Goal: Information Seeking & Learning: Understand process/instructions

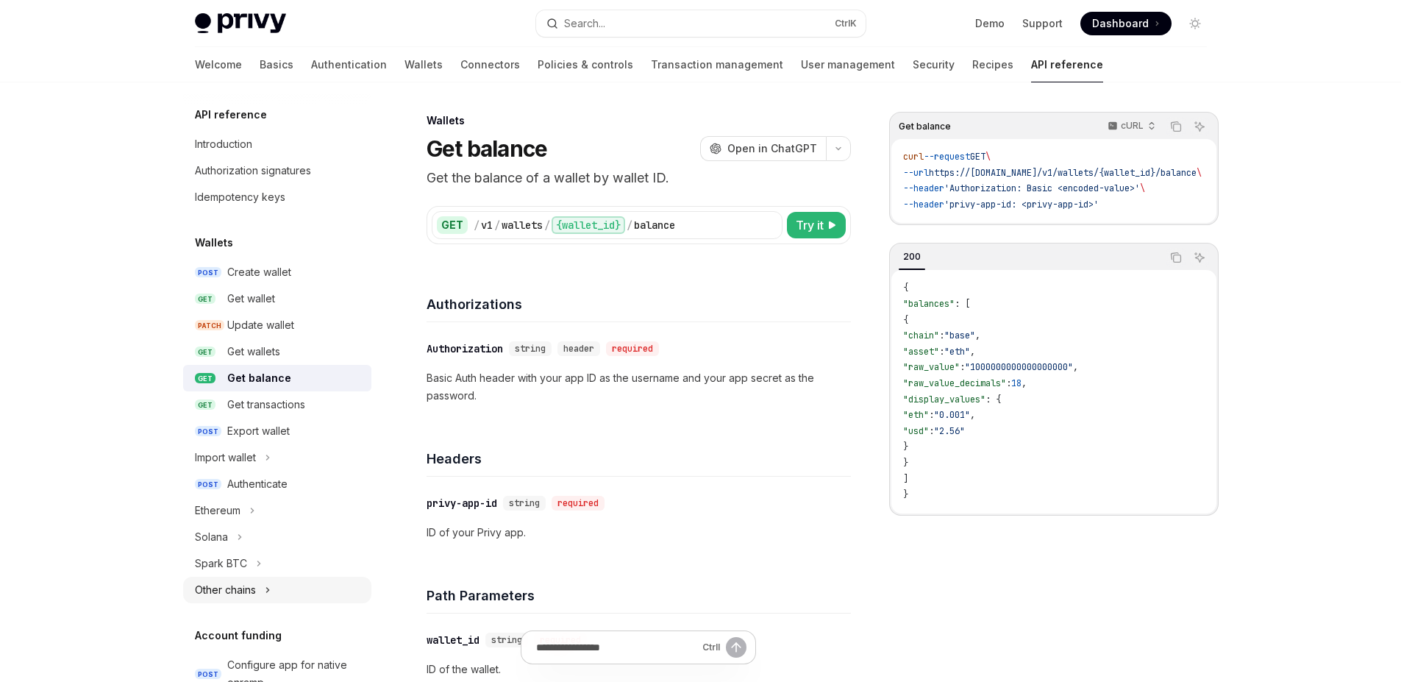
click at [239, 591] on div "Other chains" at bounding box center [225, 590] width 61 height 18
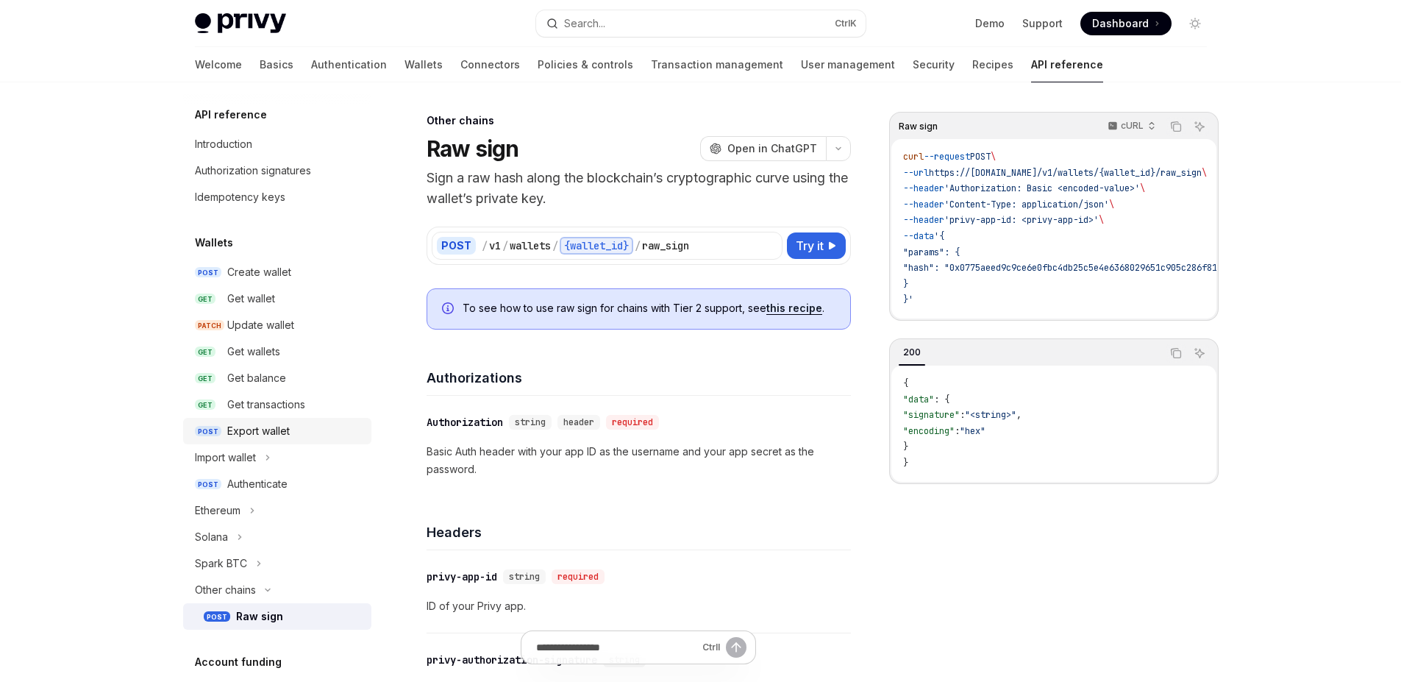
click at [254, 431] on div "Export wallet" at bounding box center [258, 431] width 63 height 18
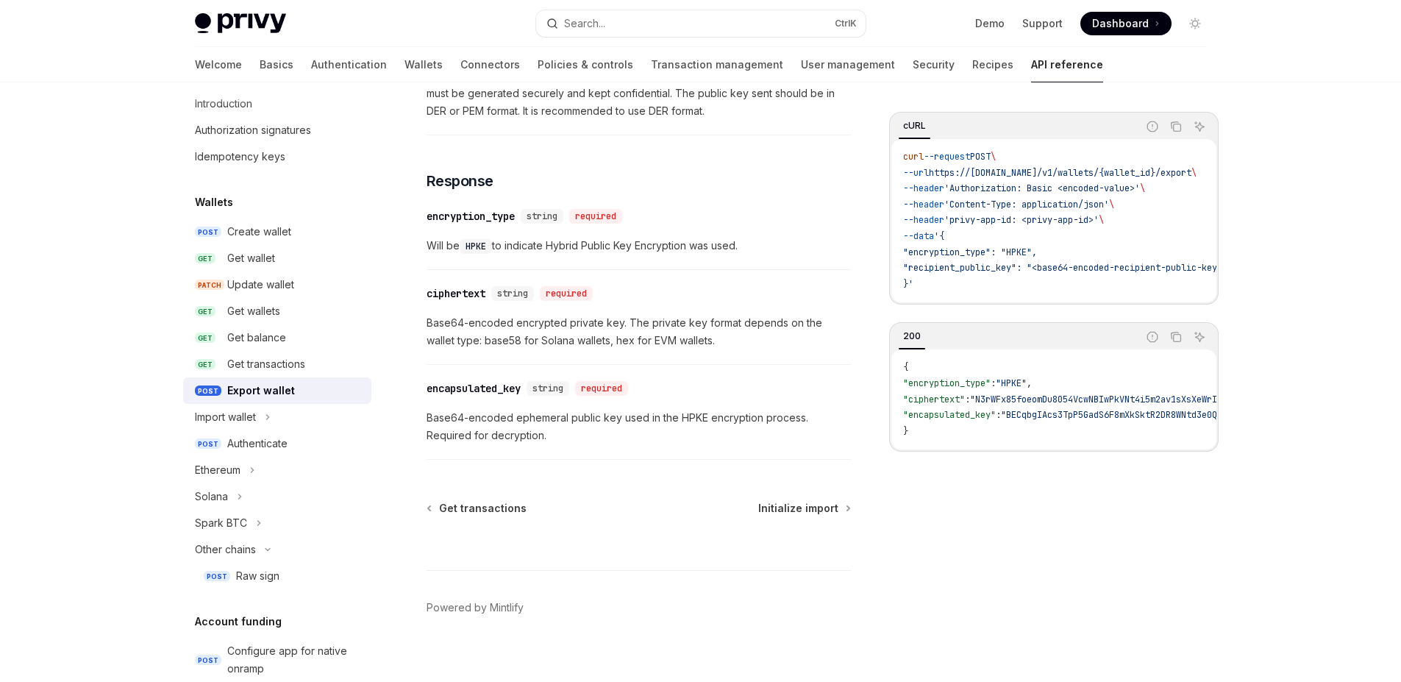
scroll to position [919, 0]
click at [289, 355] on div "Get transactions" at bounding box center [266, 364] width 78 height 18
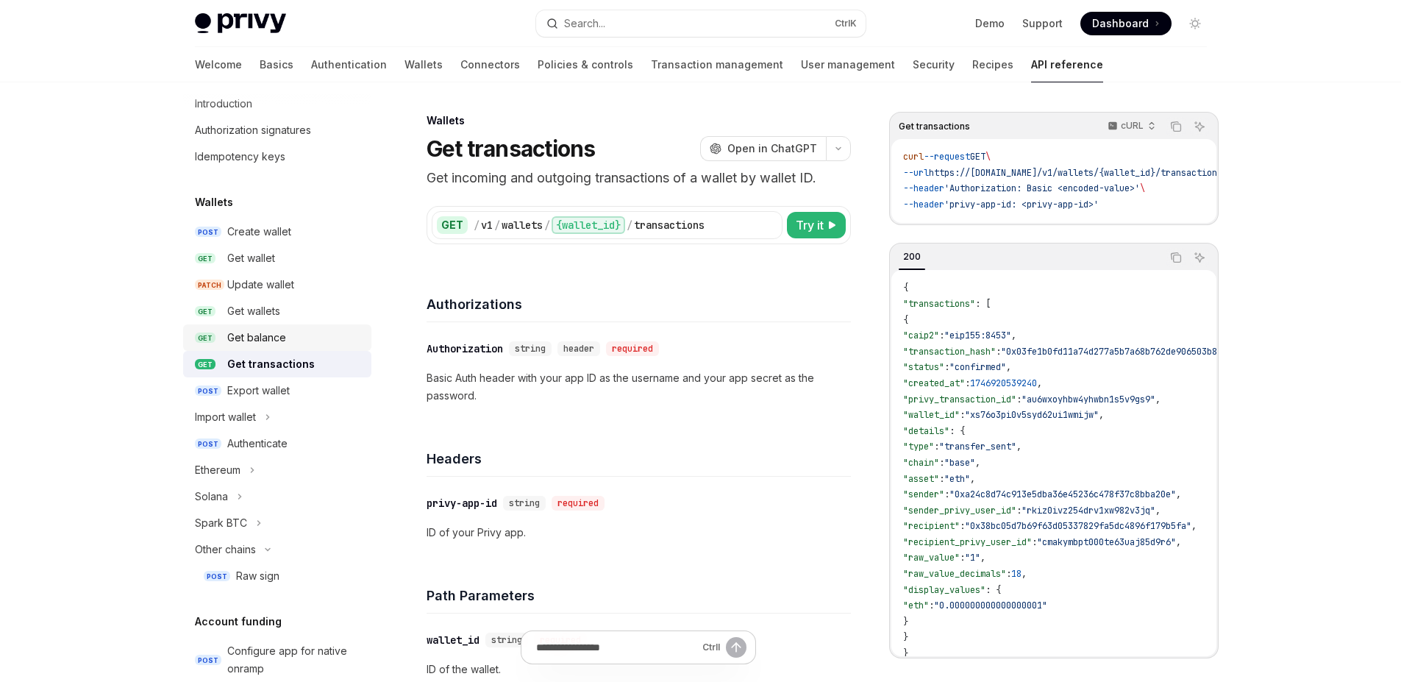
click at [253, 335] on div "Get balance" at bounding box center [256, 338] width 59 height 18
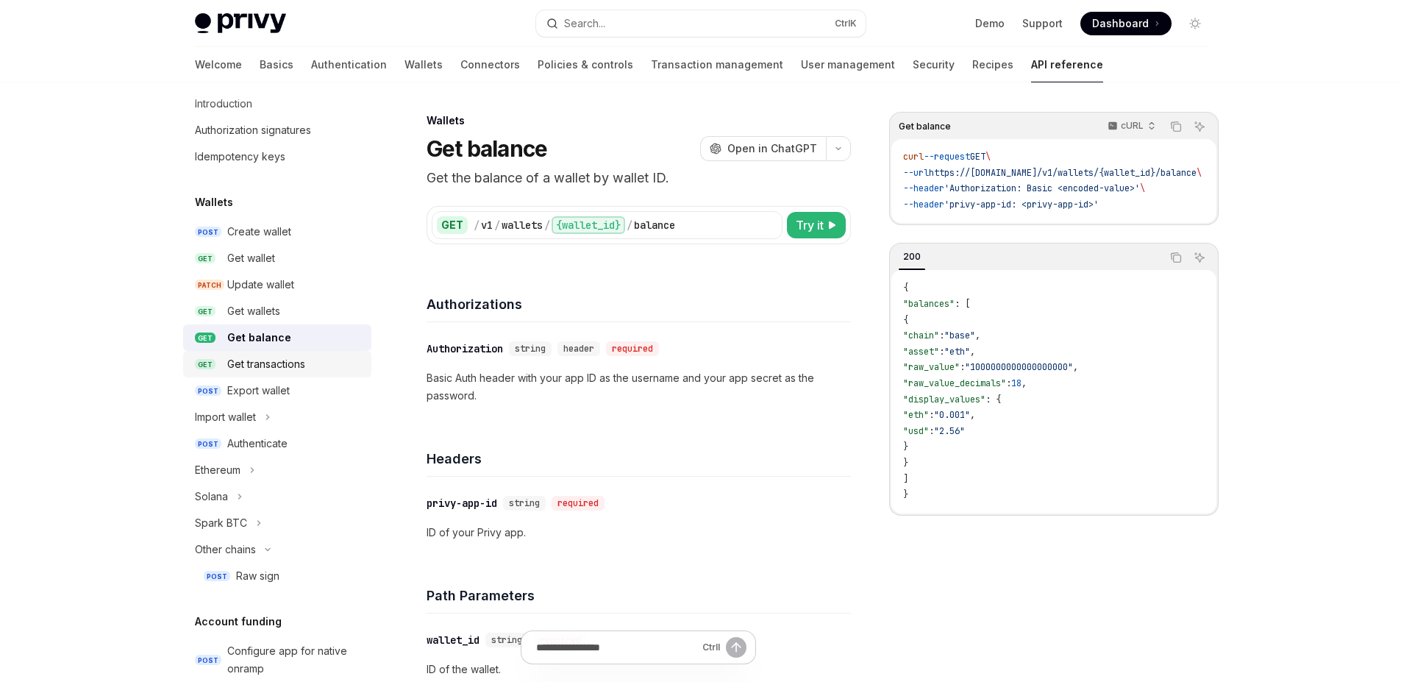
click at [258, 368] on div "Get transactions" at bounding box center [266, 364] width 78 height 18
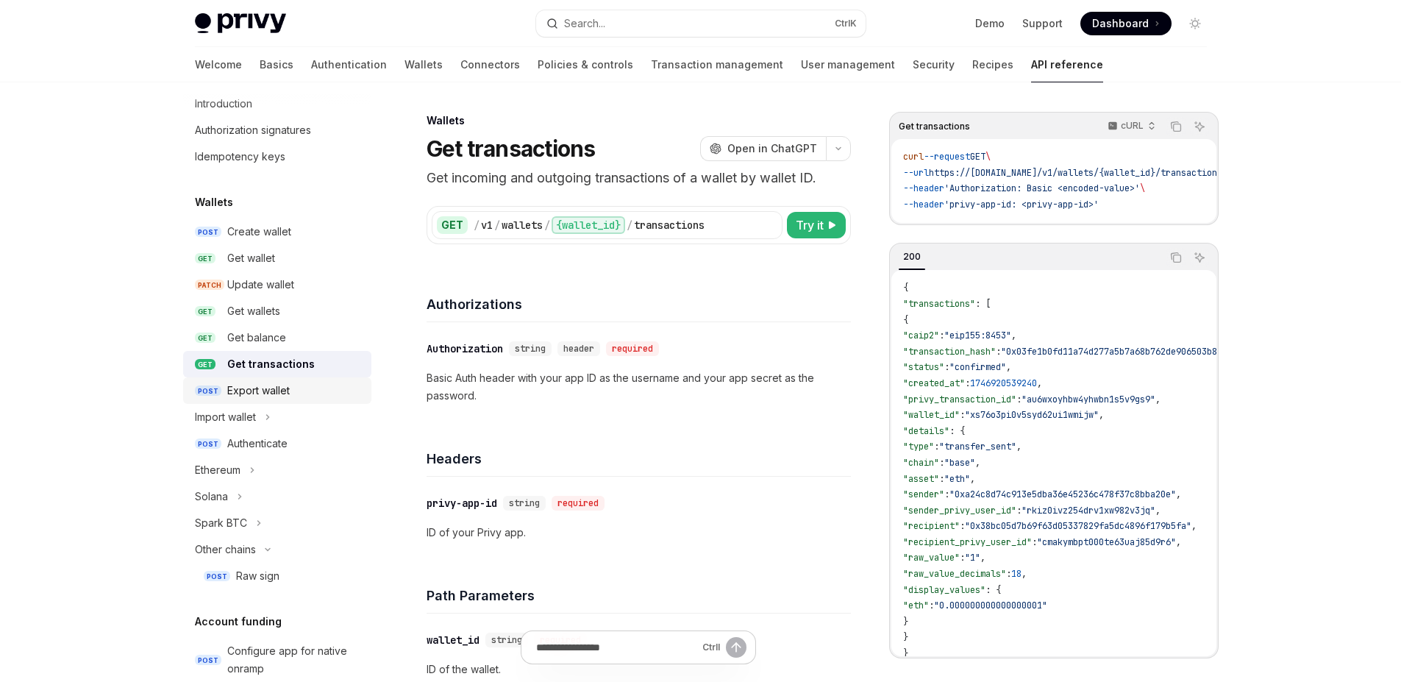
click at [235, 389] on div "Export wallet" at bounding box center [258, 391] width 63 height 18
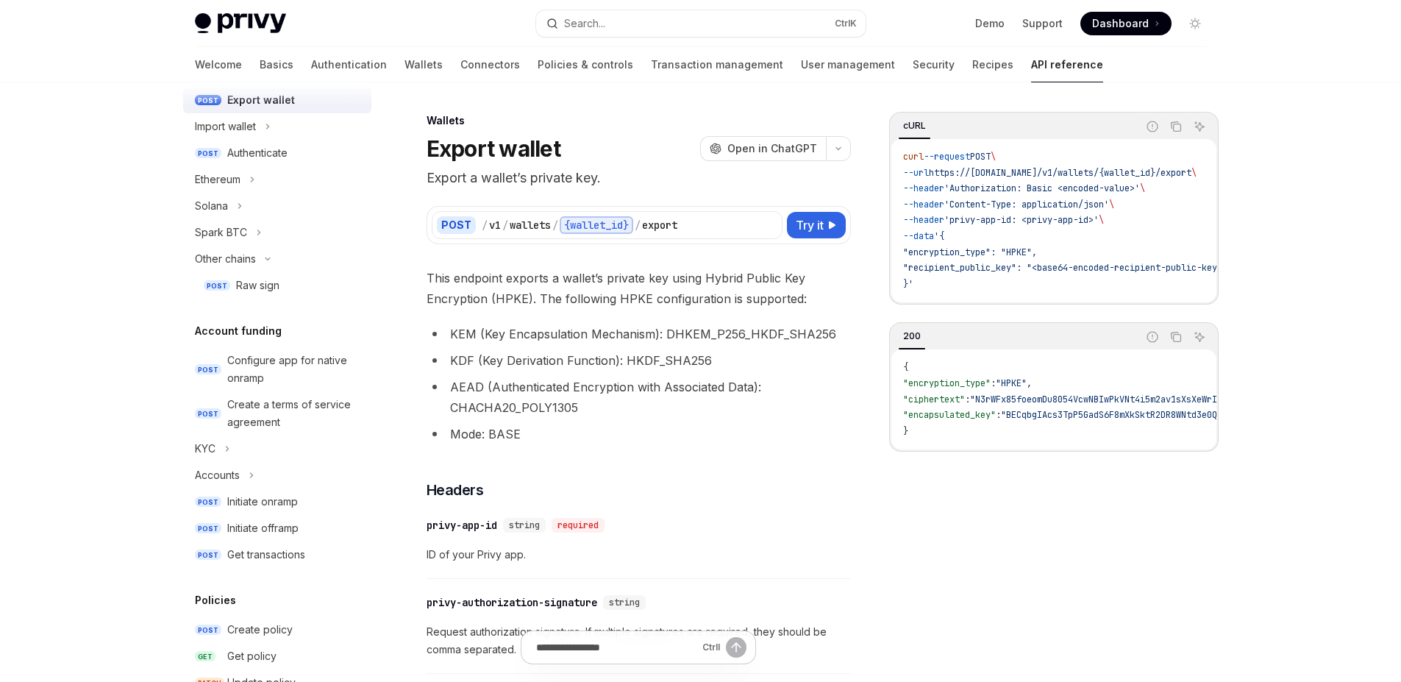
scroll to position [891, 0]
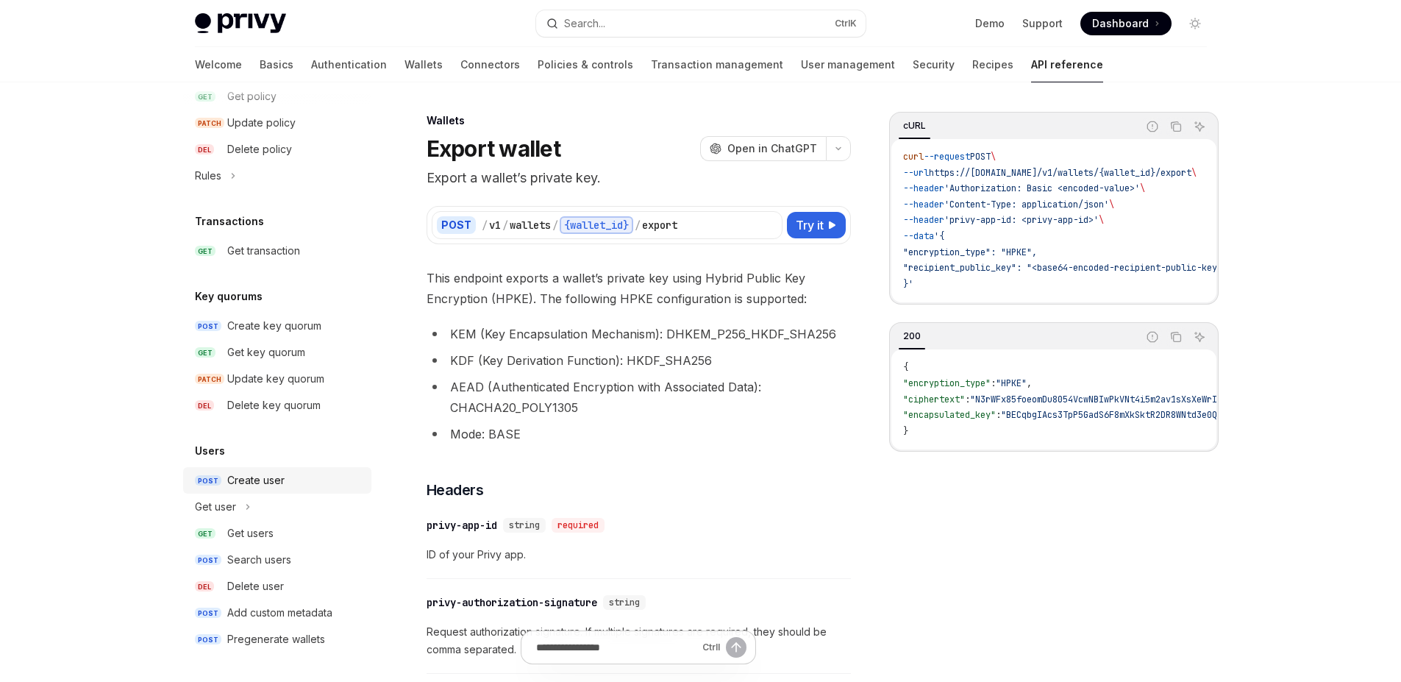
click at [282, 479] on div "Create user" at bounding box center [255, 480] width 57 height 18
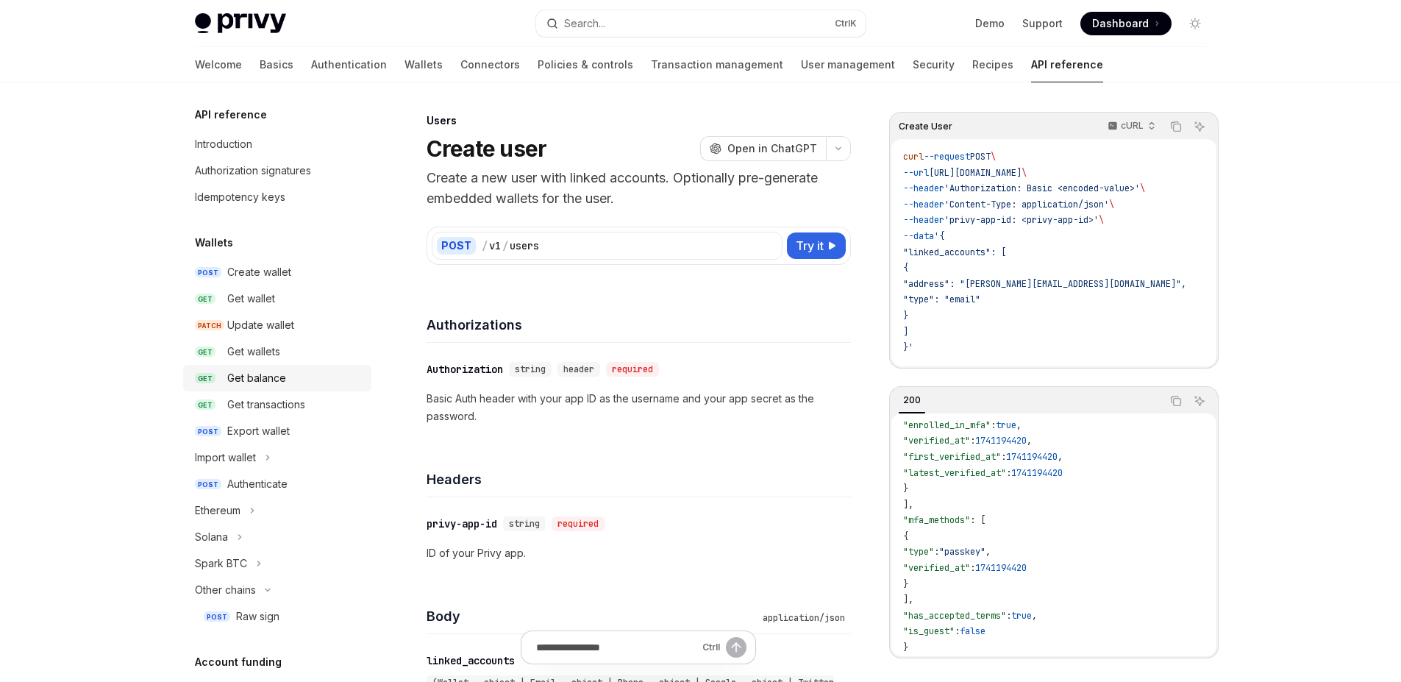
click at [271, 373] on div "Get balance" at bounding box center [256, 378] width 59 height 18
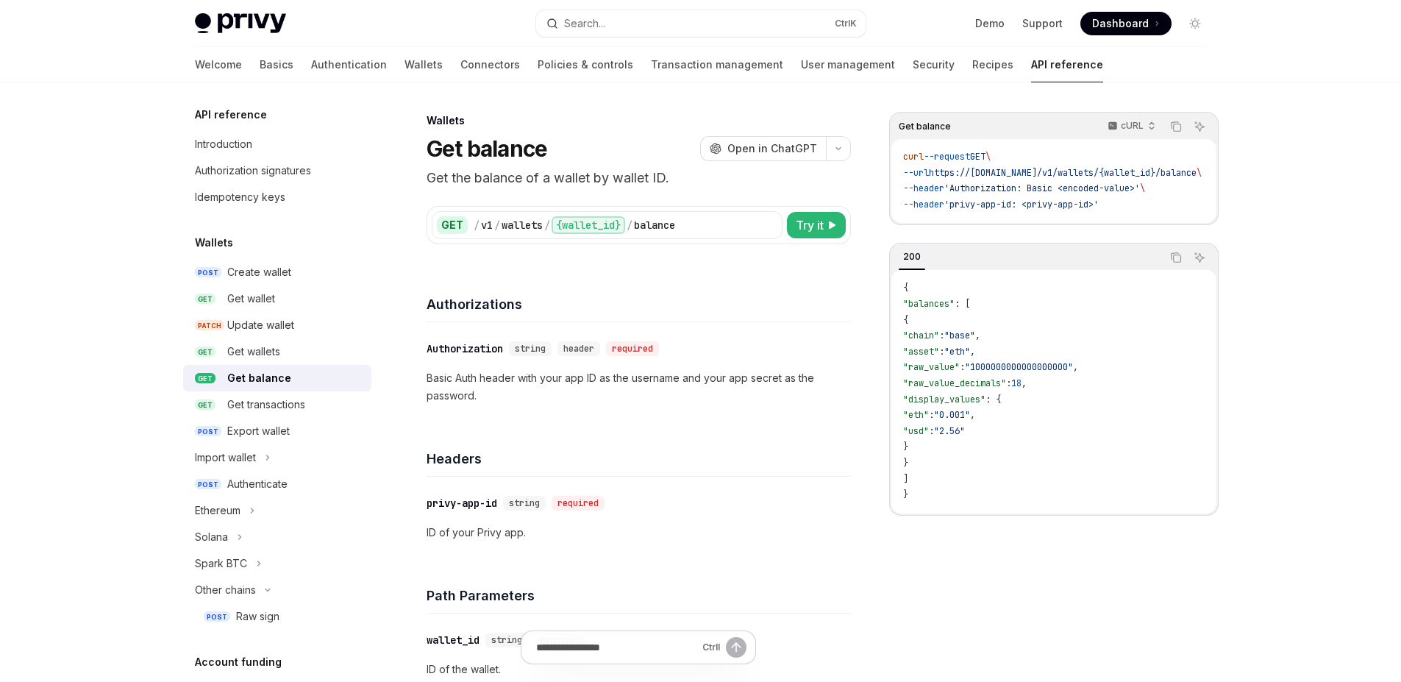
click at [602, 406] on div "​ Authorization string header required Basic Auth header with your app ID as th…" at bounding box center [639, 372] width 424 height 100
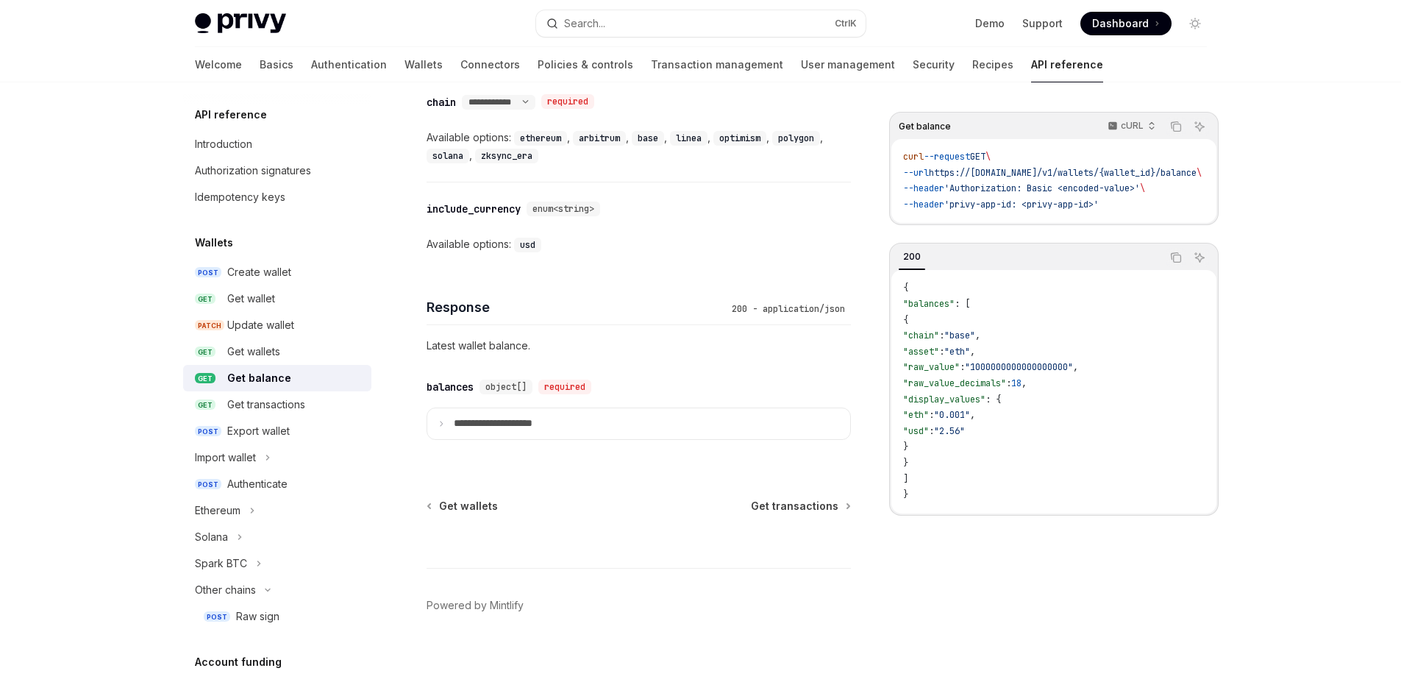
scroll to position [777, 0]
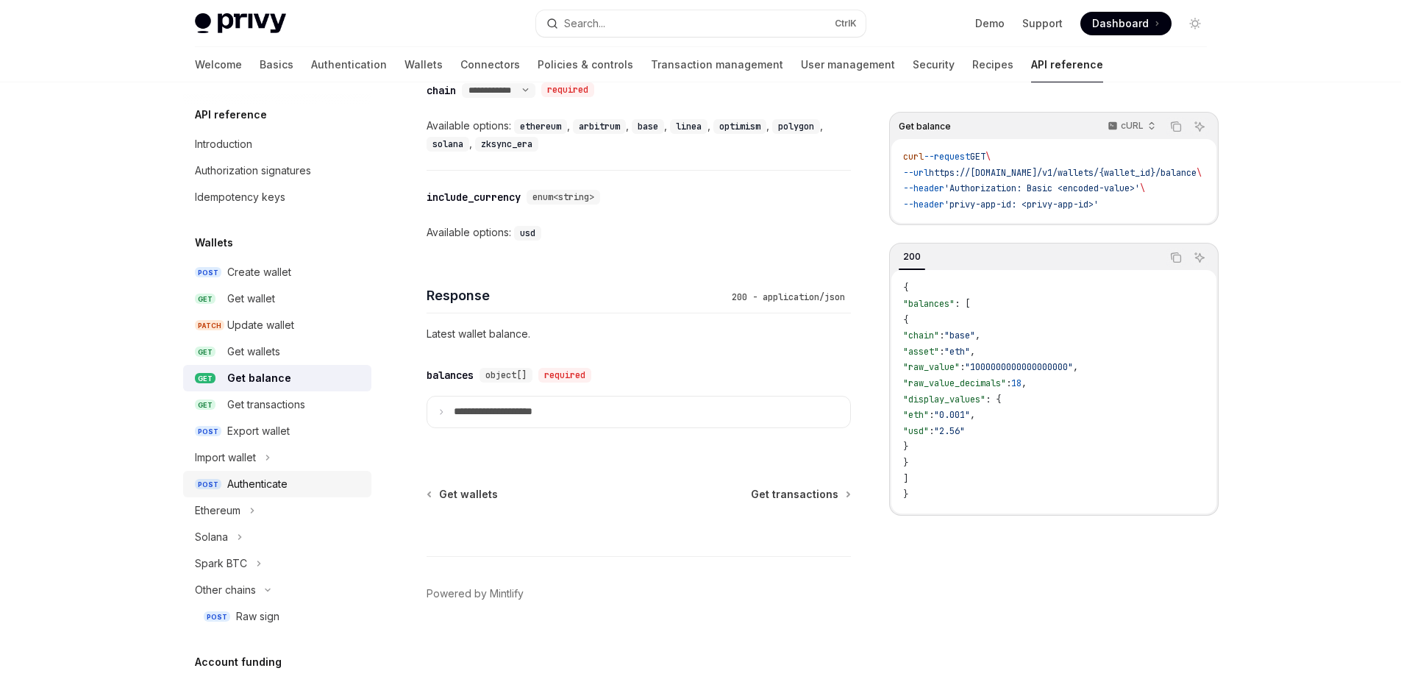
click at [249, 481] on div "Authenticate" at bounding box center [257, 484] width 60 height 18
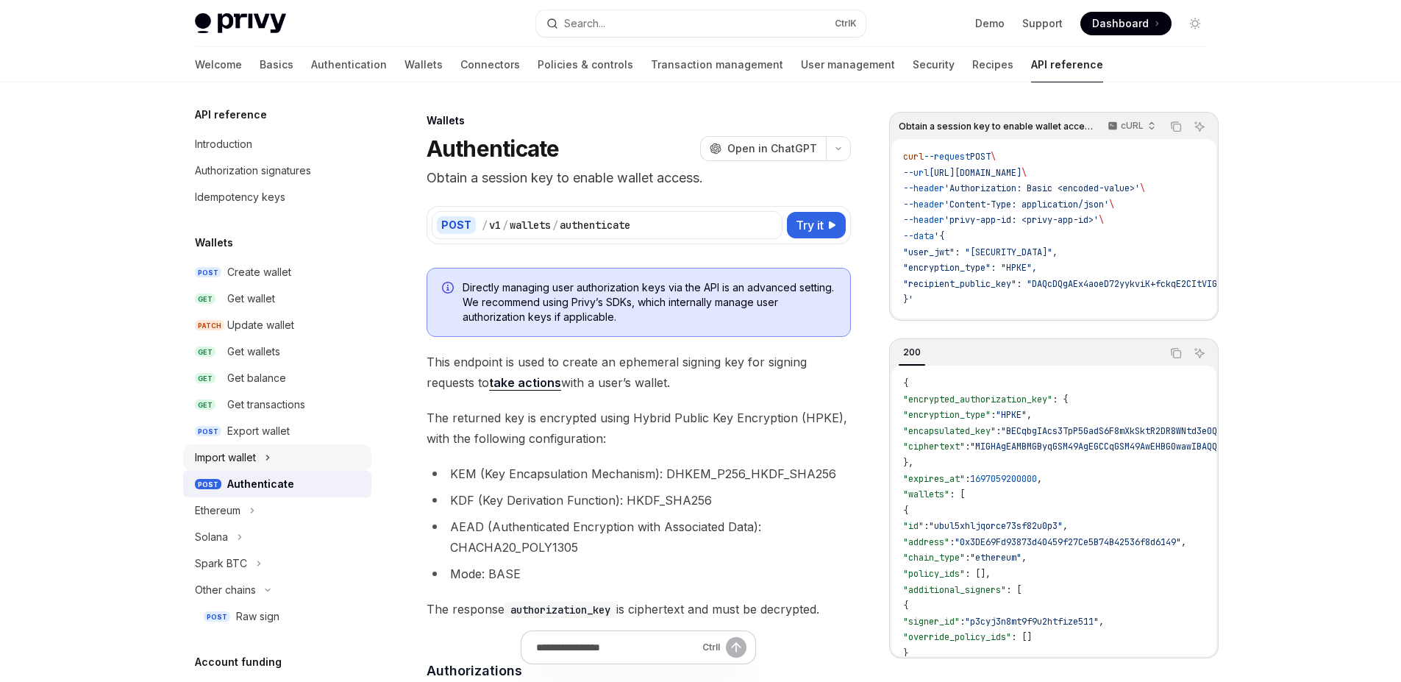
click at [267, 460] on icon "Toggle Import wallet section" at bounding box center [268, 458] width 6 height 18
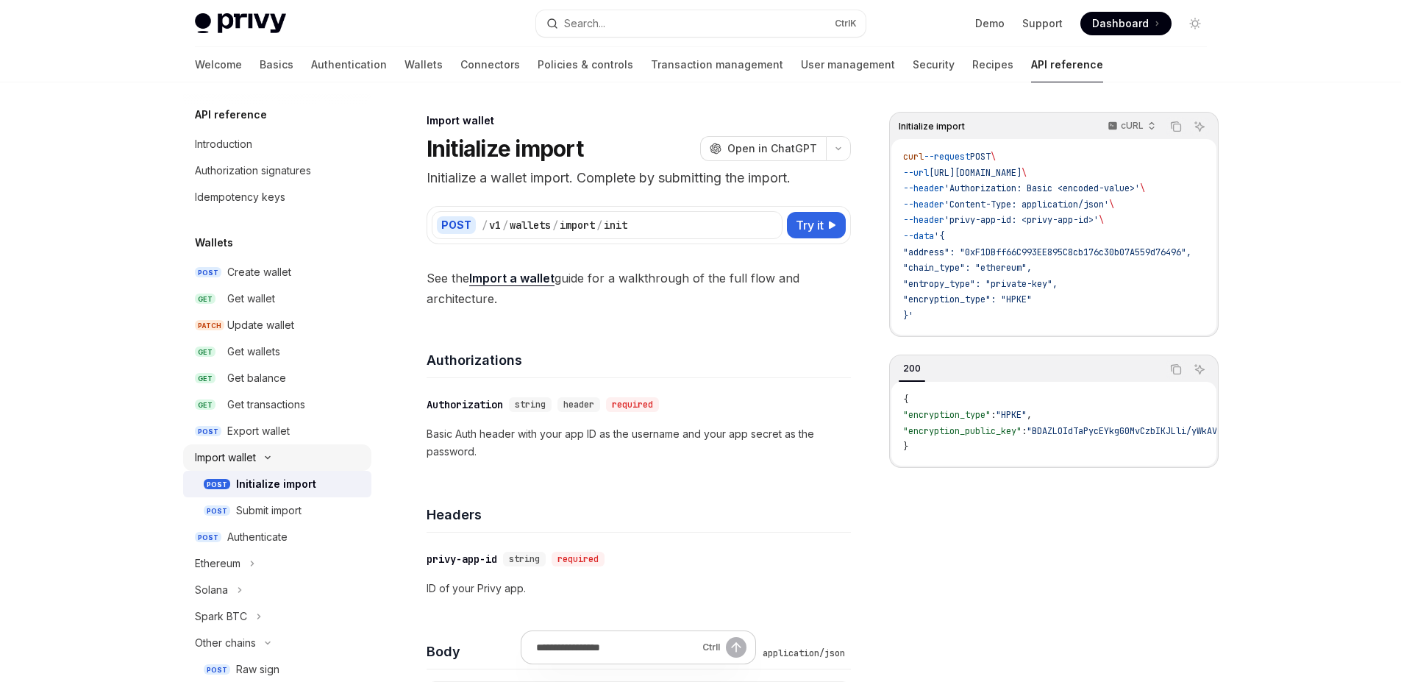
click at [267, 460] on icon "Toggle Import wallet section" at bounding box center [268, 457] width 18 height 6
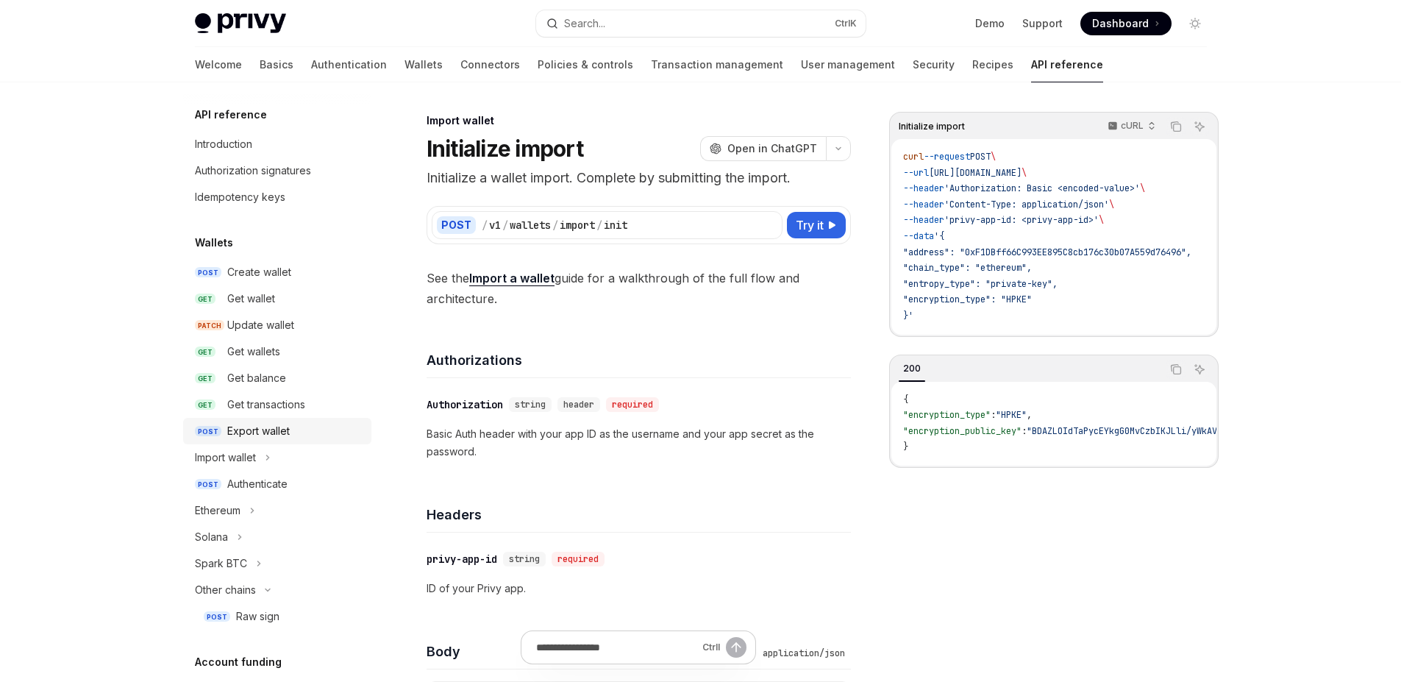
click at [250, 430] on div "Export wallet" at bounding box center [258, 431] width 63 height 18
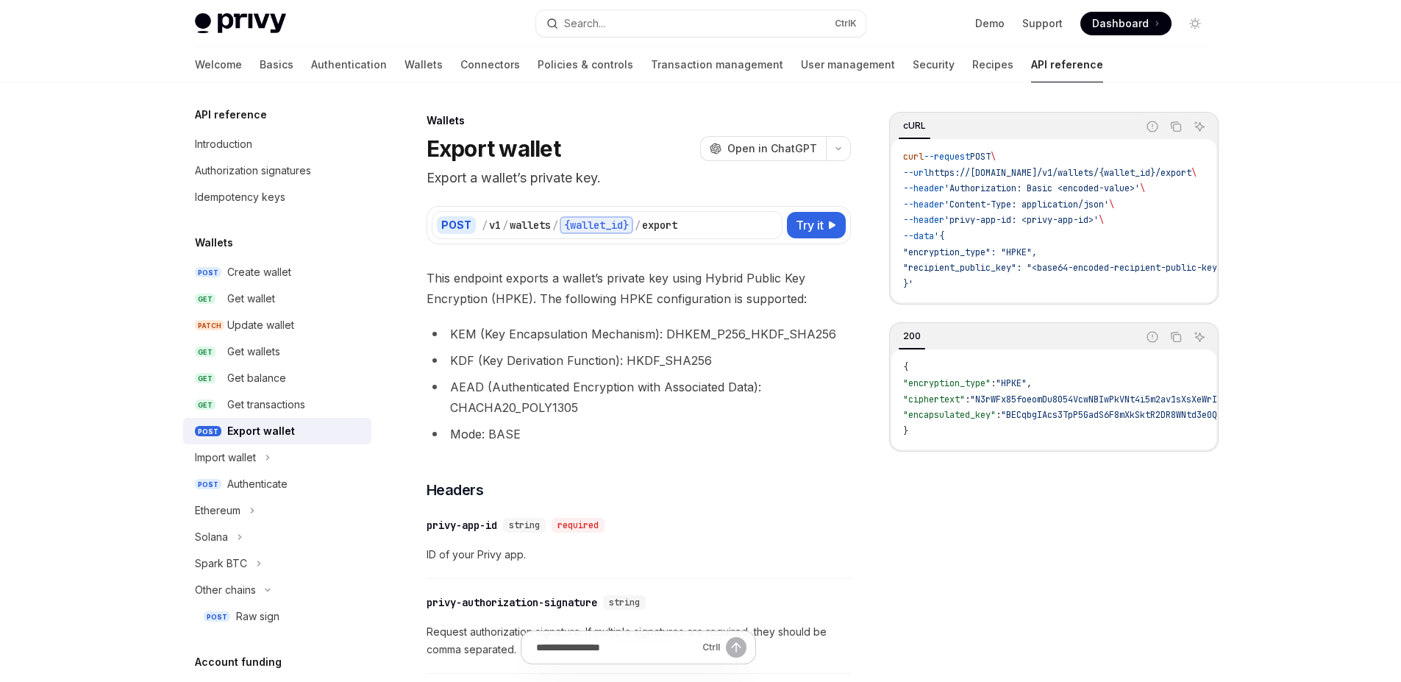
click at [723, 413] on li "AEAD (Authenticated Encryption with Associated Data): CHACHA20_POLY1305" at bounding box center [639, 397] width 424 height 41
click at [819, 225] on span "Try it" at bounding box center [810, 225] width 28 height 18
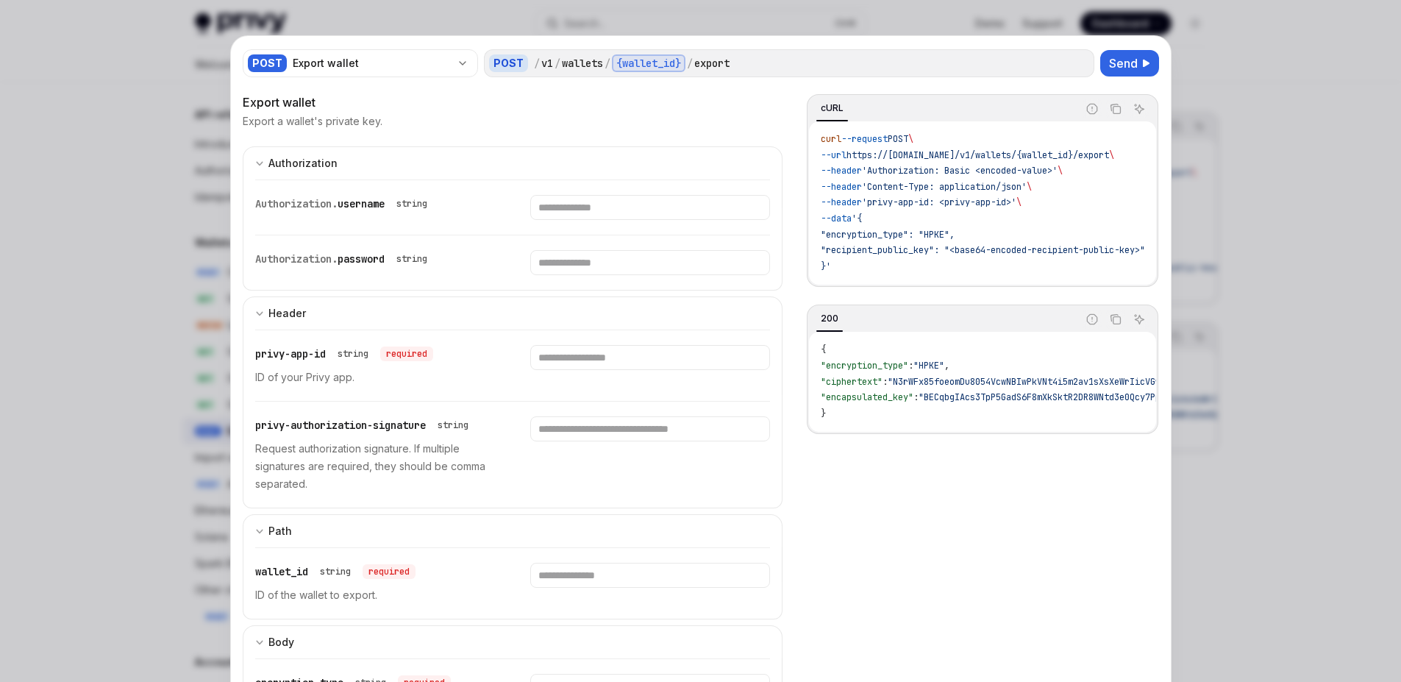
click at [1191, 200] on div at bounding box center [700, 341] width 1401 height 682
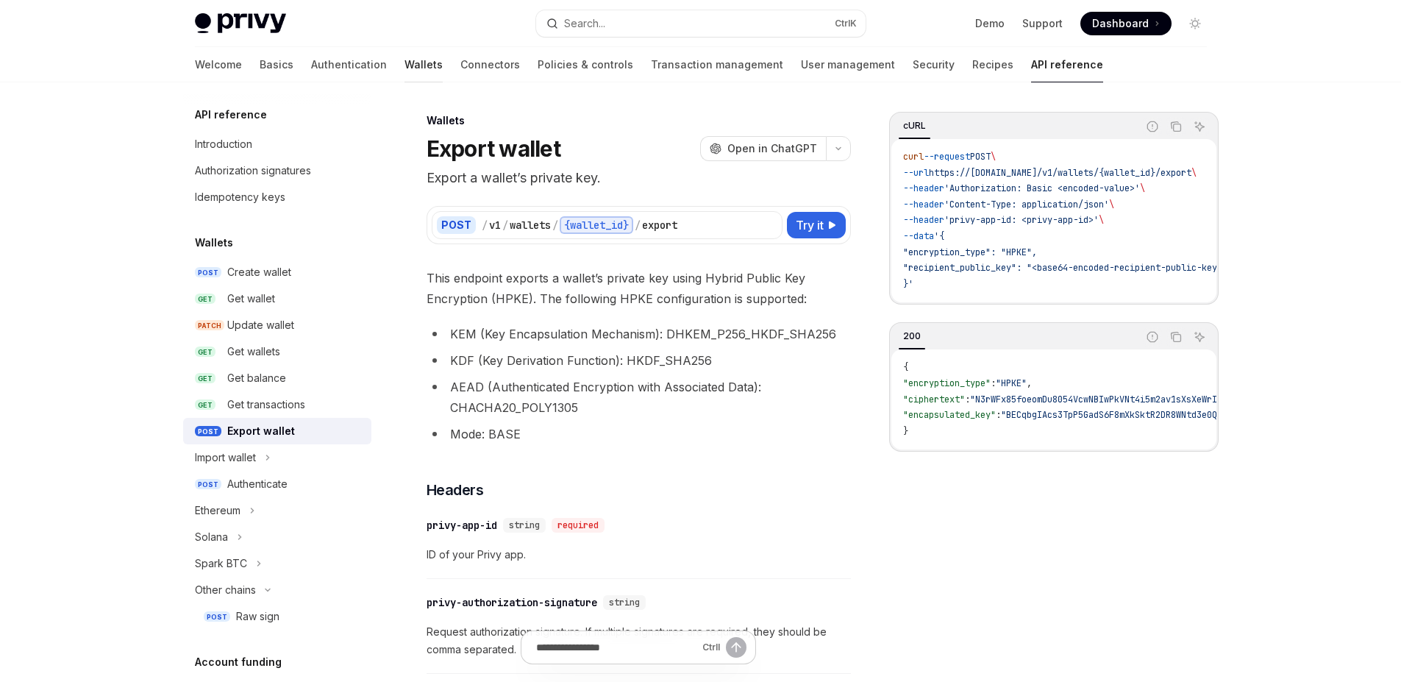
click at [404, 58] on link "Wallets" at bounding box center [423, 64] width 38 height 35
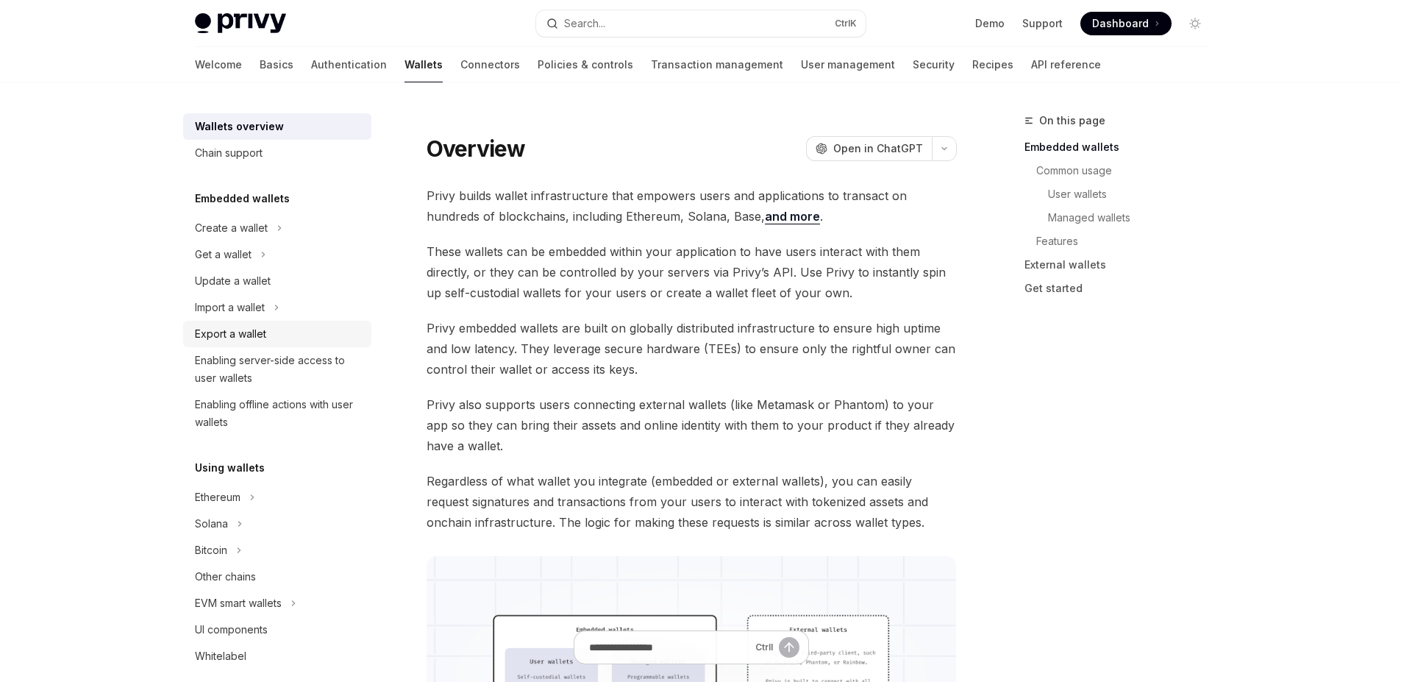
click at [224, 332] on div "Export a wallet" at bounding box center [230, 334] width 71 height 18
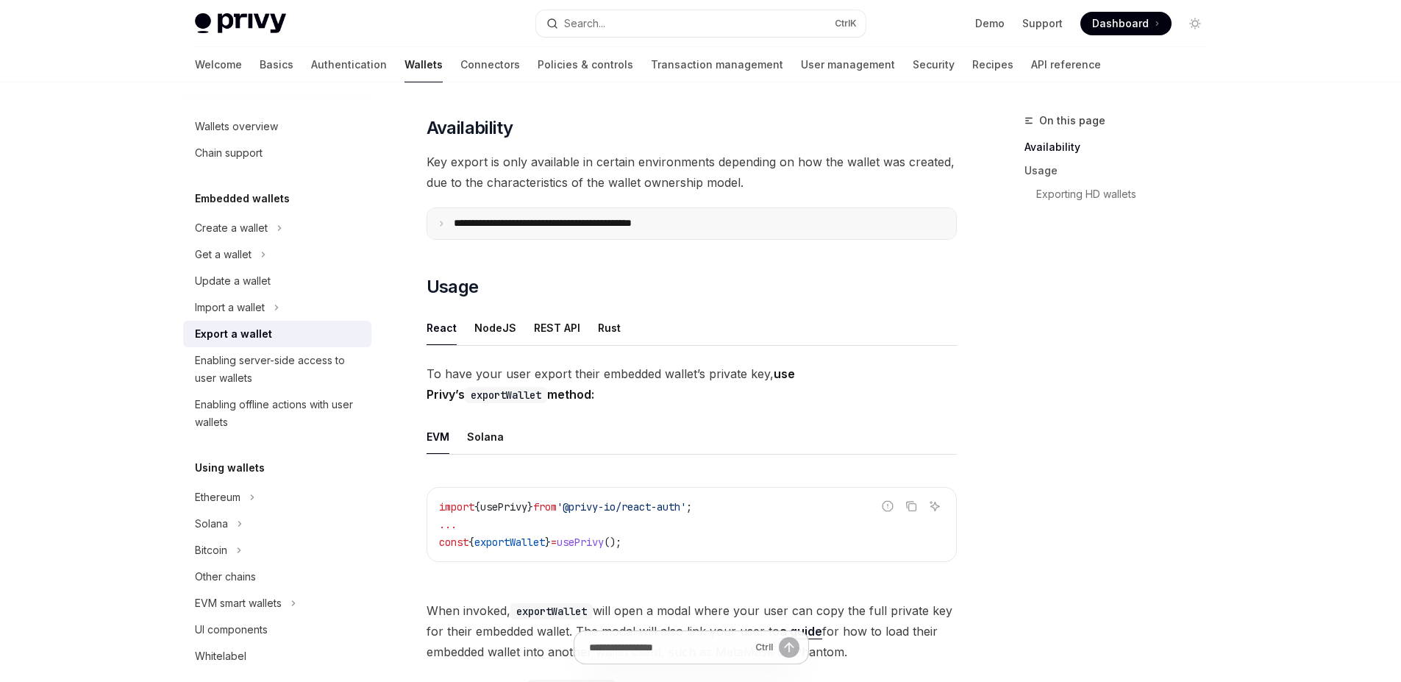
scroll to position [171, 0]
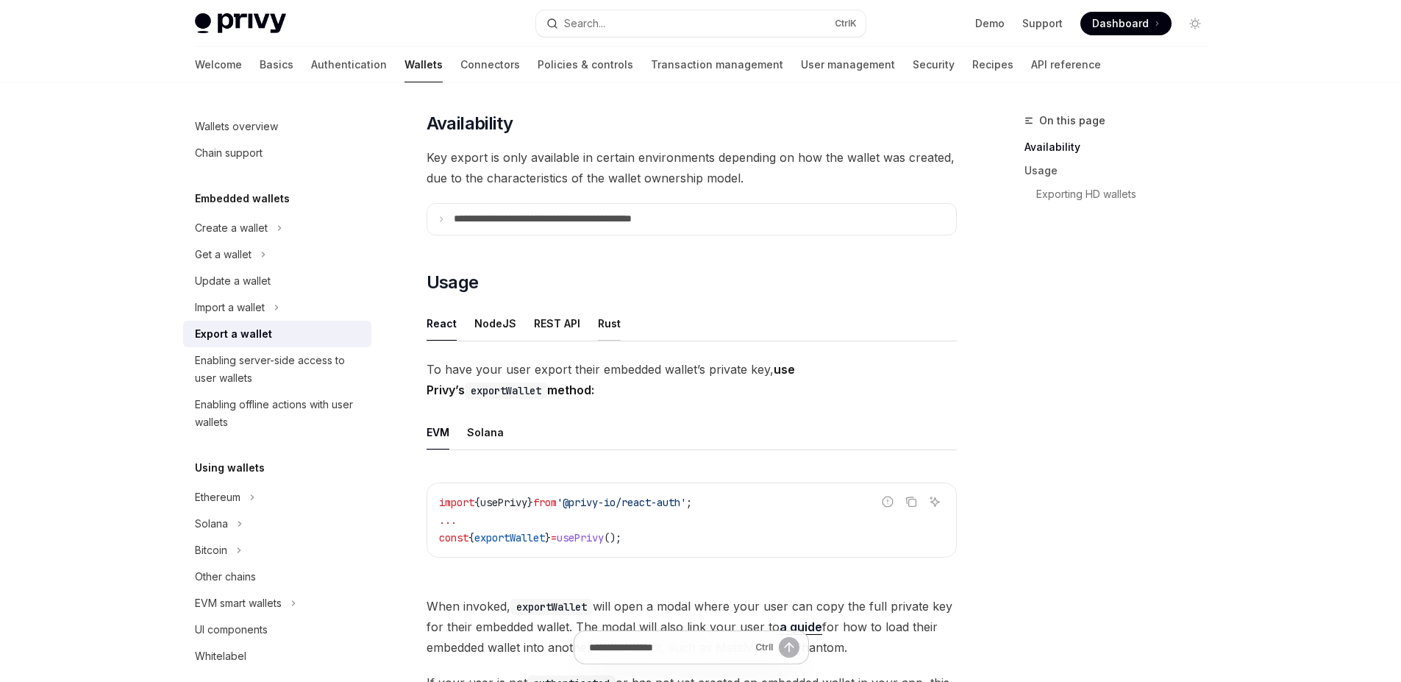
click at [605, 315] on div "Rust" at bounding box center [609, 323] width 23 height 35
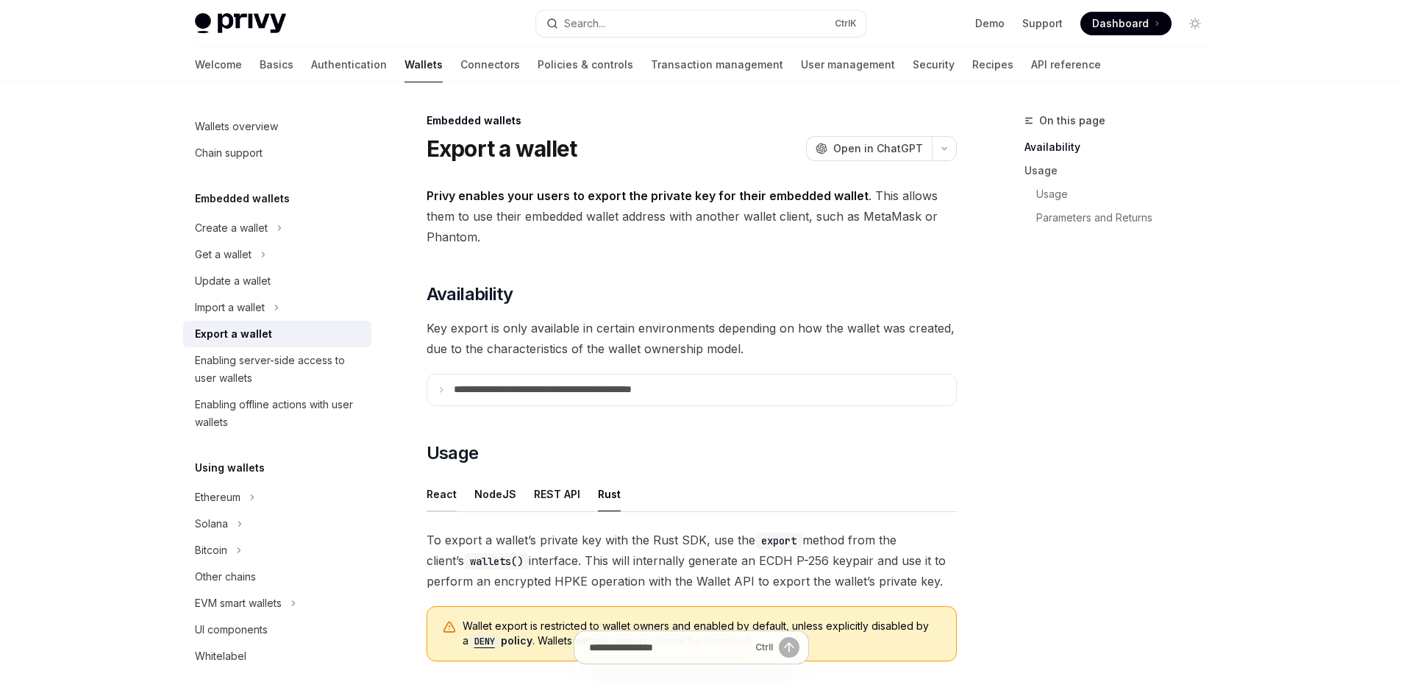
click at [447, 486] on div "React" at bounding box center [442, 494] width 30 height 35
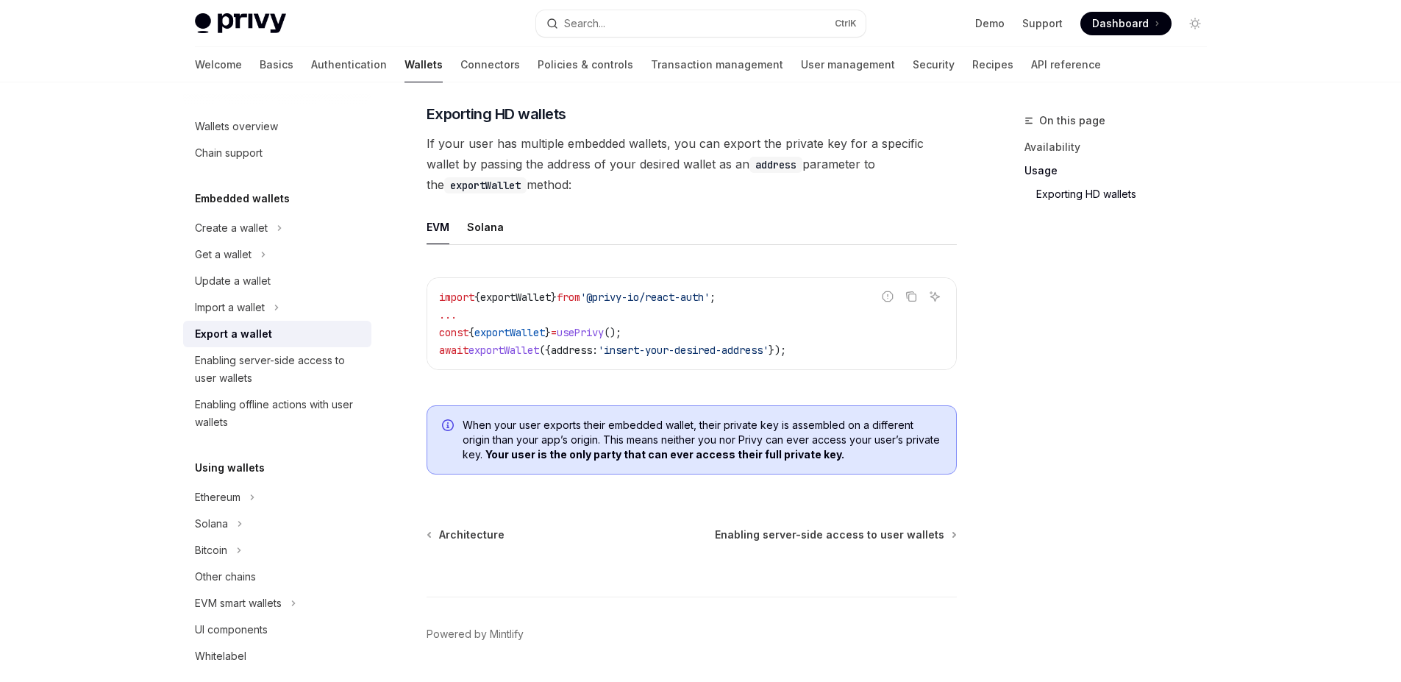
scroll to position [1429, 0]
click at [769, 541] on span "Enabling server-side access to user wallets" at bounding box center [829, 533] width 229 height 15
type textarea "*"
